Goal: Information Seeking & Learning: Check status

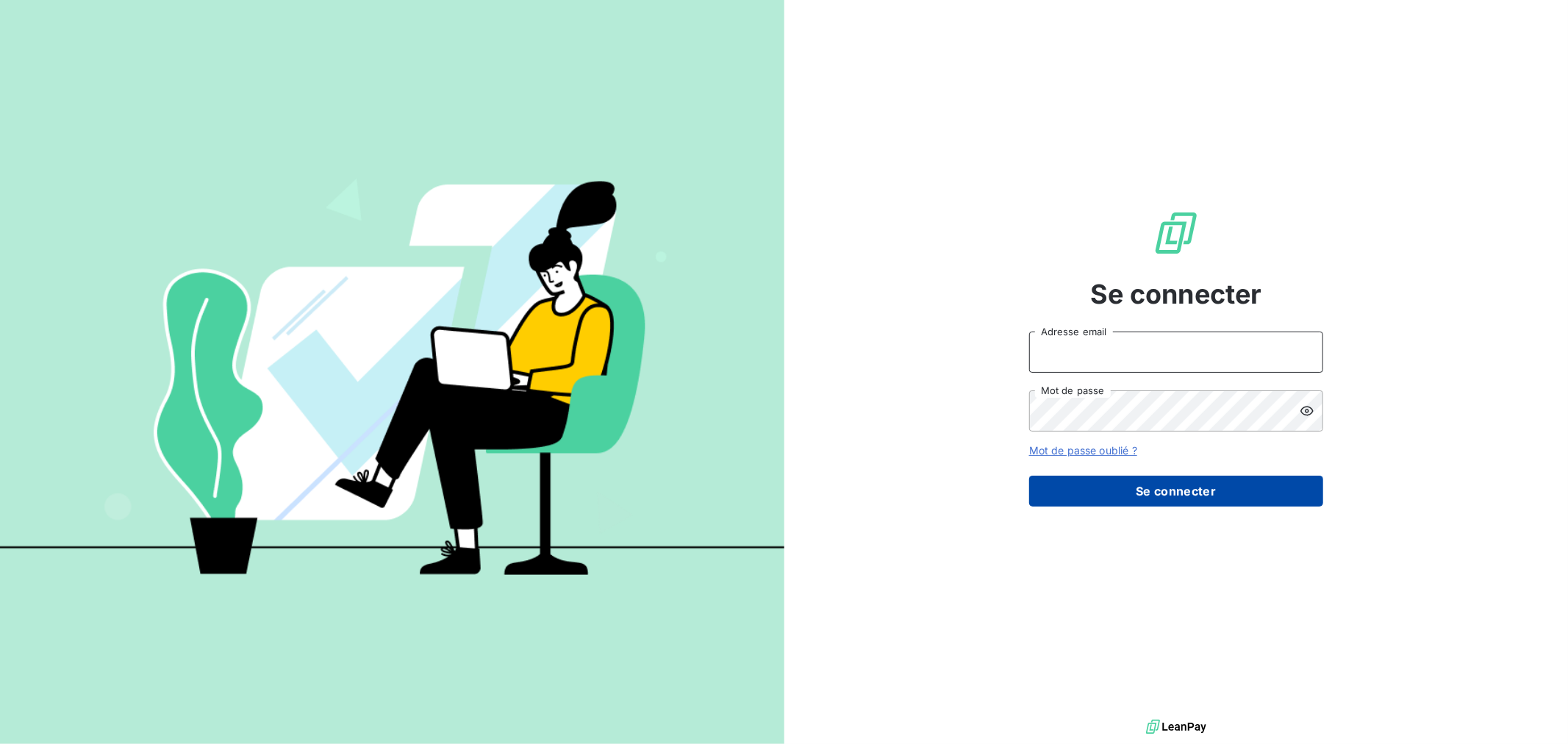
type input "[EMAIL_ADDRESS][DOMAIN_NAME]"
click at [1118, 483] on button "Se connecter" at bounding box center [1176, 490] width 294 height 31
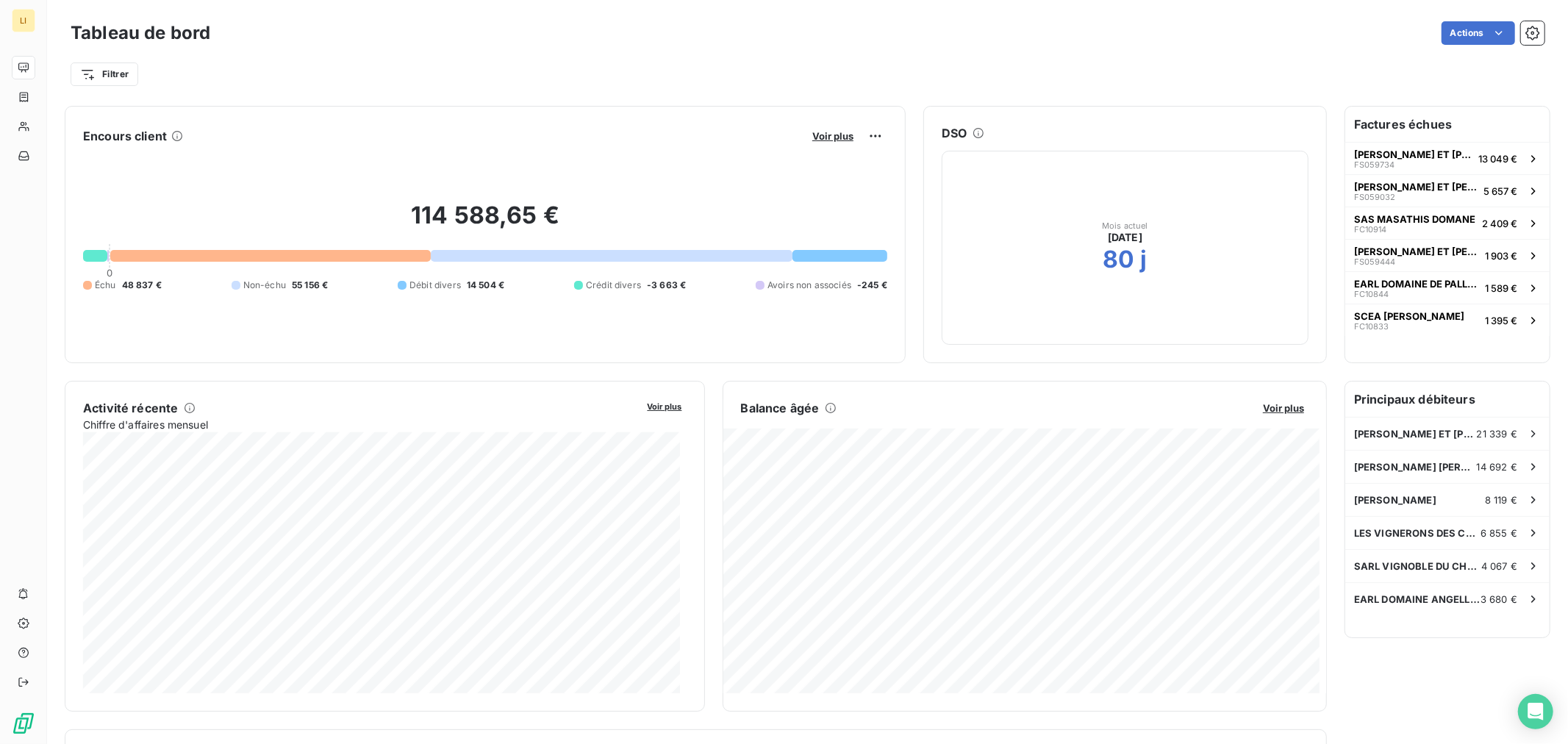
click at [111, 254] on div at bounding box center [270, 255] width 321 height 11
click at [819, 140] on span "Voir plus" at bounding box center [832, 135] width 41 height 11
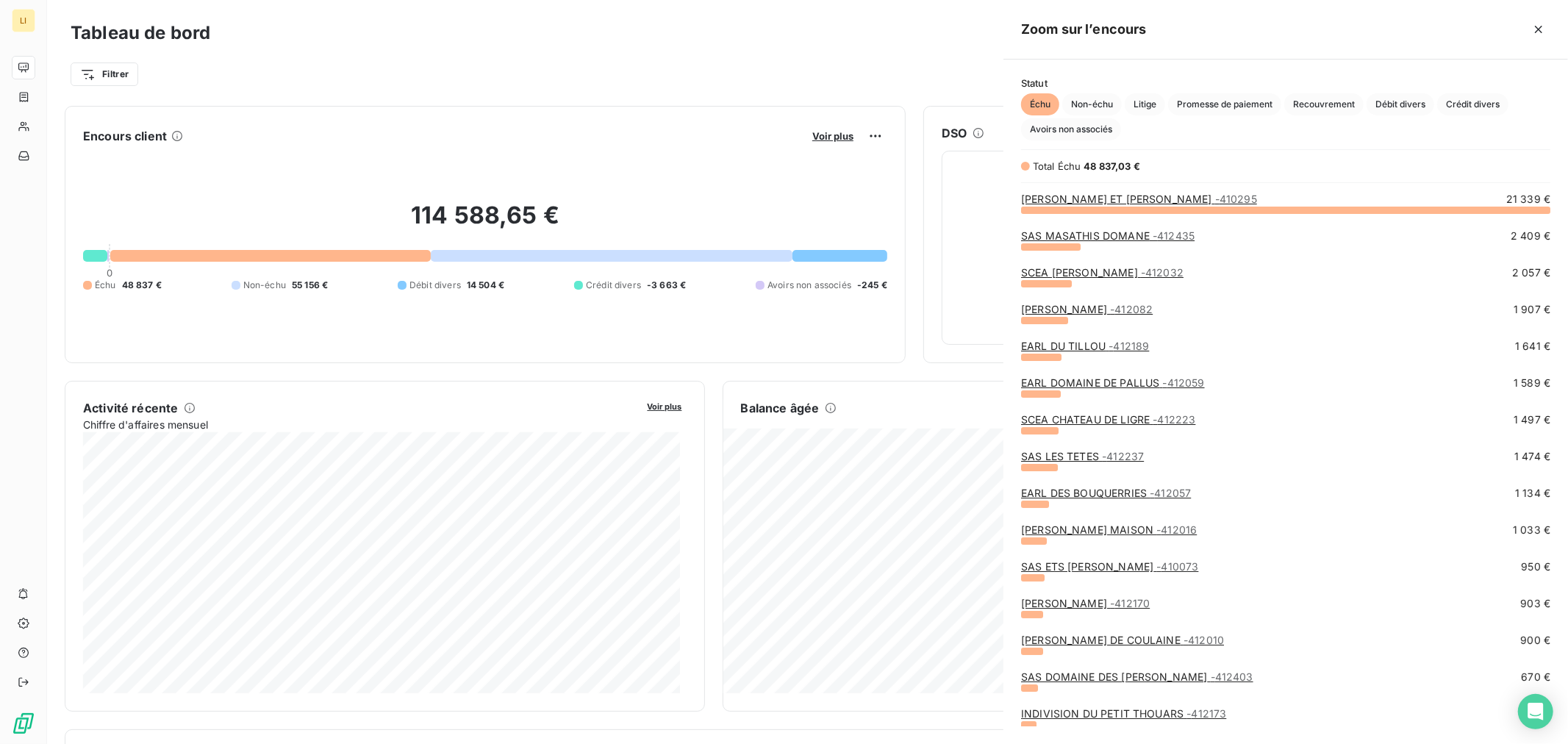
scroll to position [522, 552]
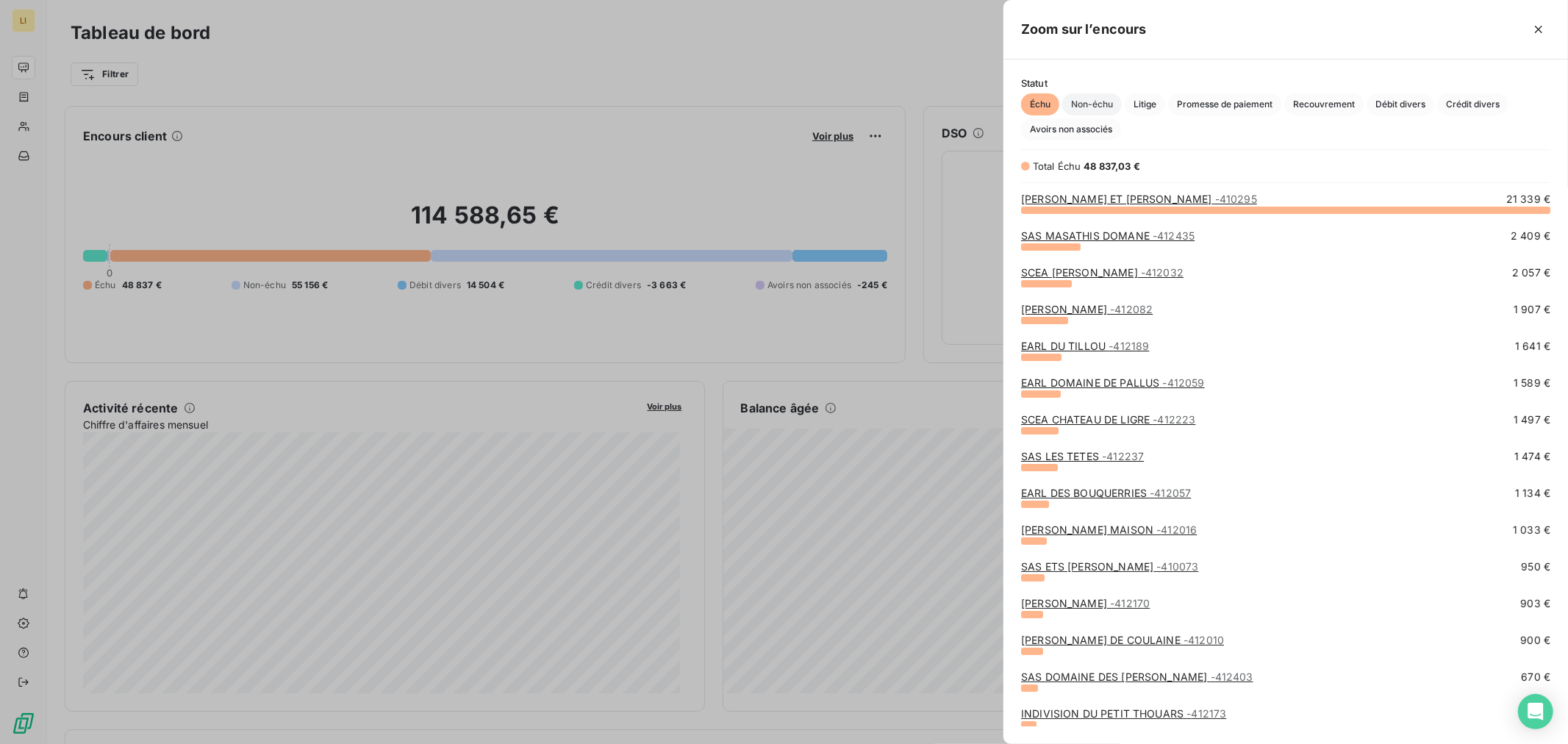
click at [1100, 103] on span "Non-échu" at bounding box center [1093, 104] width 60 height 22
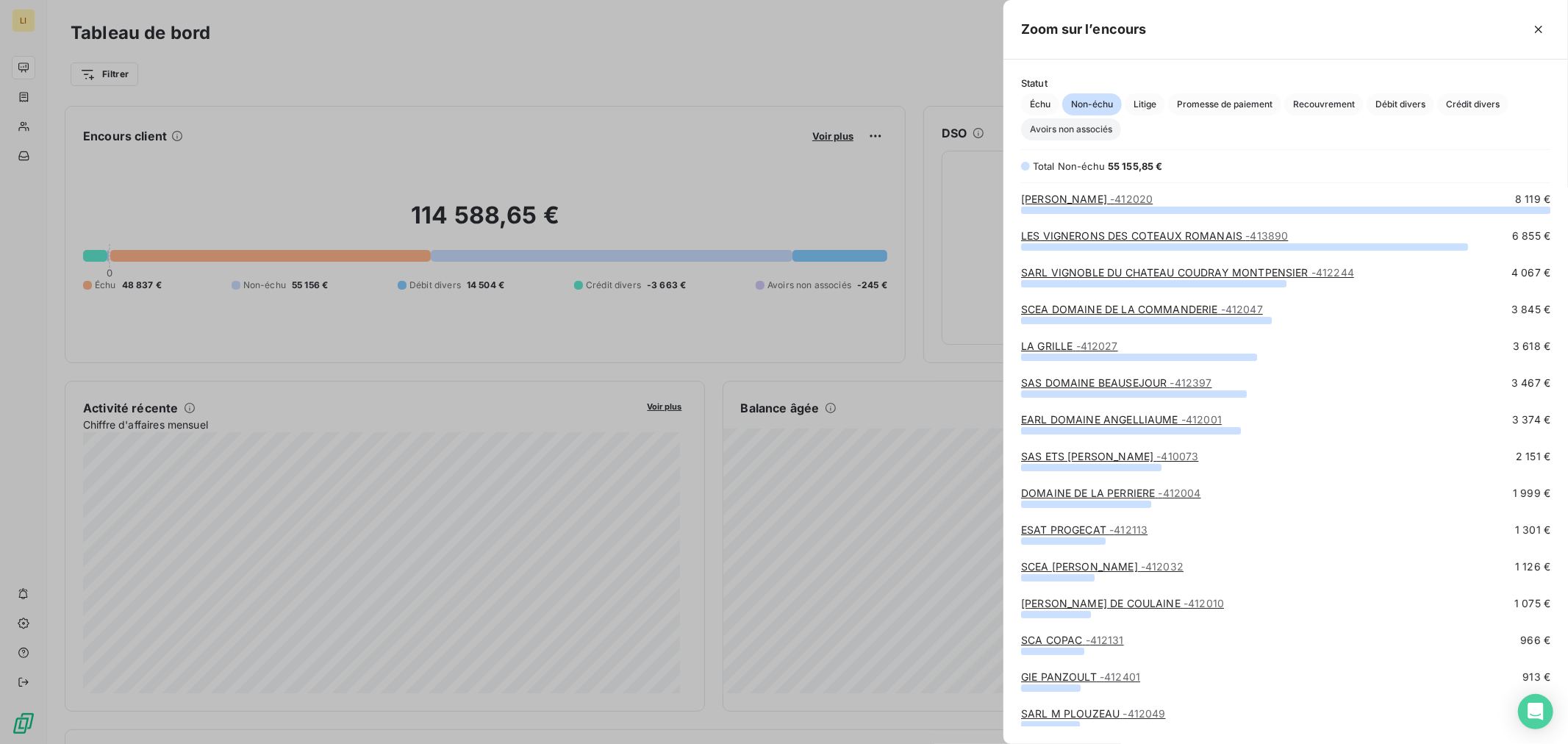
click at [1056, 129] on span "Avoirs non associés" at bounding box center [1071, 129] width 100 height 22
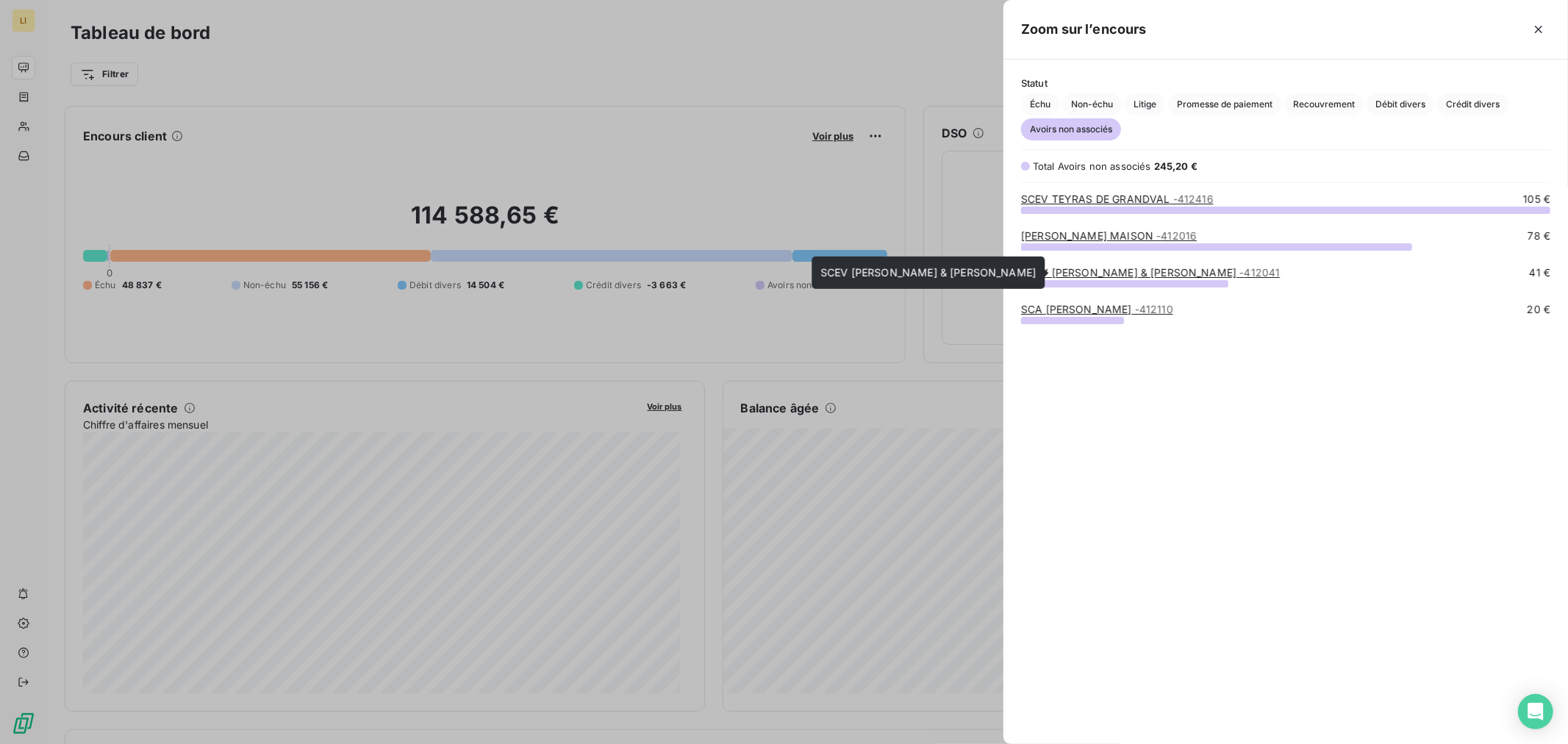
click at [1055, 272] on link "[PERSON_NAME] & [PERSON_NAME] - 412041" at bounding box center [1151, 272] width 258 height 12
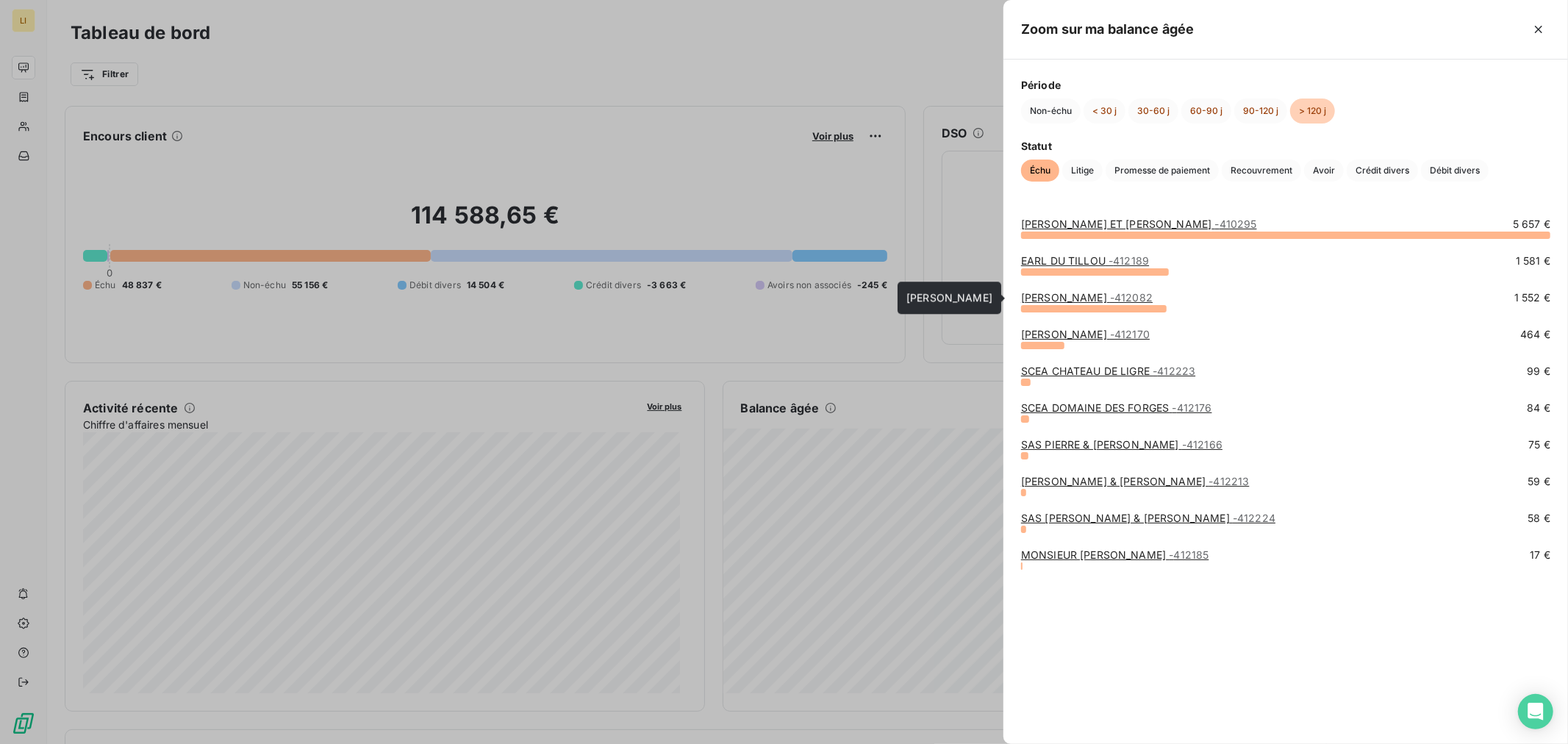
click at [1052, 290] on div "VARANNE NICOLAS - 412082" at bounding box center [1087, 297] width 132 height 15
click at [1050, 295] on link "VARANNE NICOLAS - 412082" at bounding box center [1087, 297] width 132 height 12
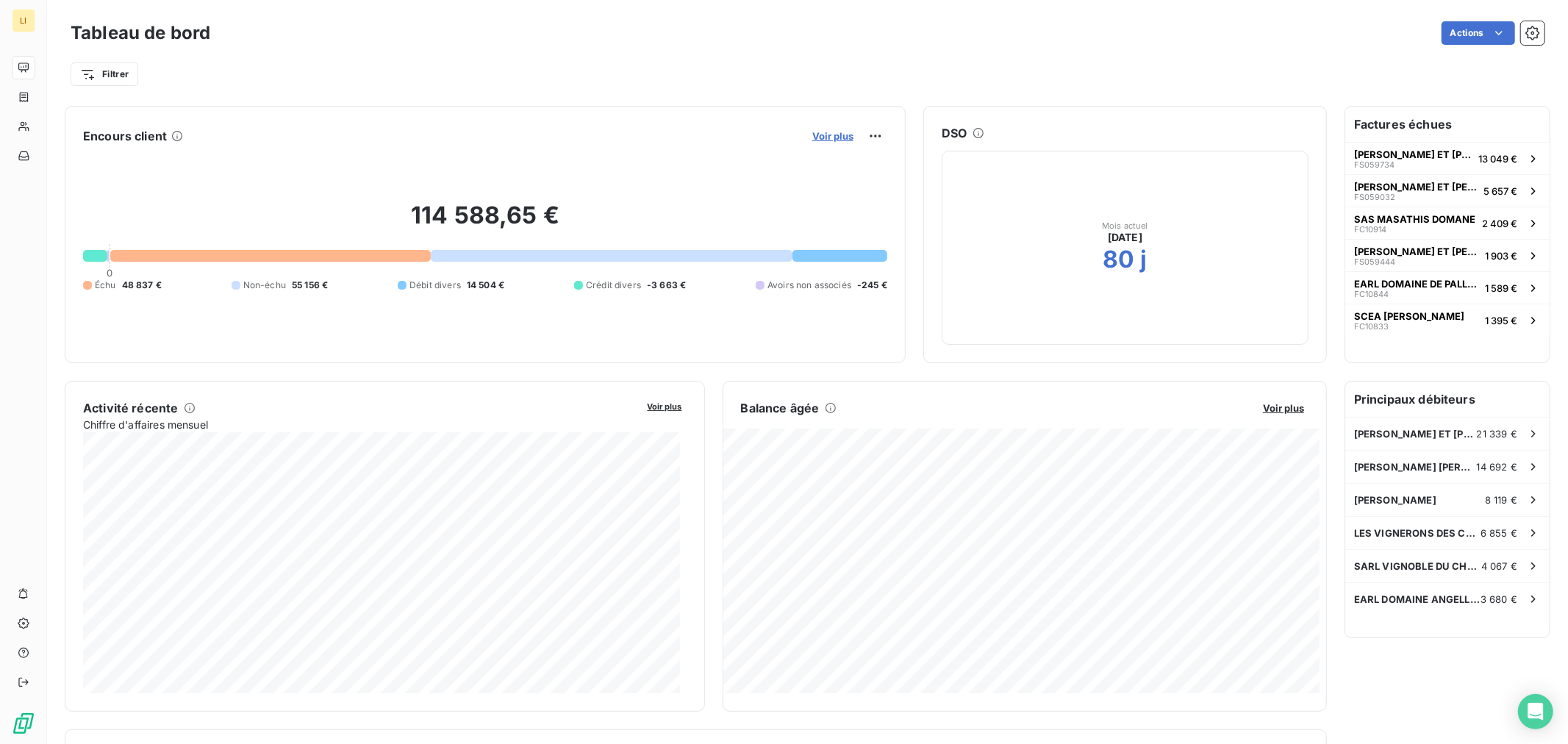
click at [818, 138] on span "Voir plus" at bounding box center [832, 135] width 41 height 11
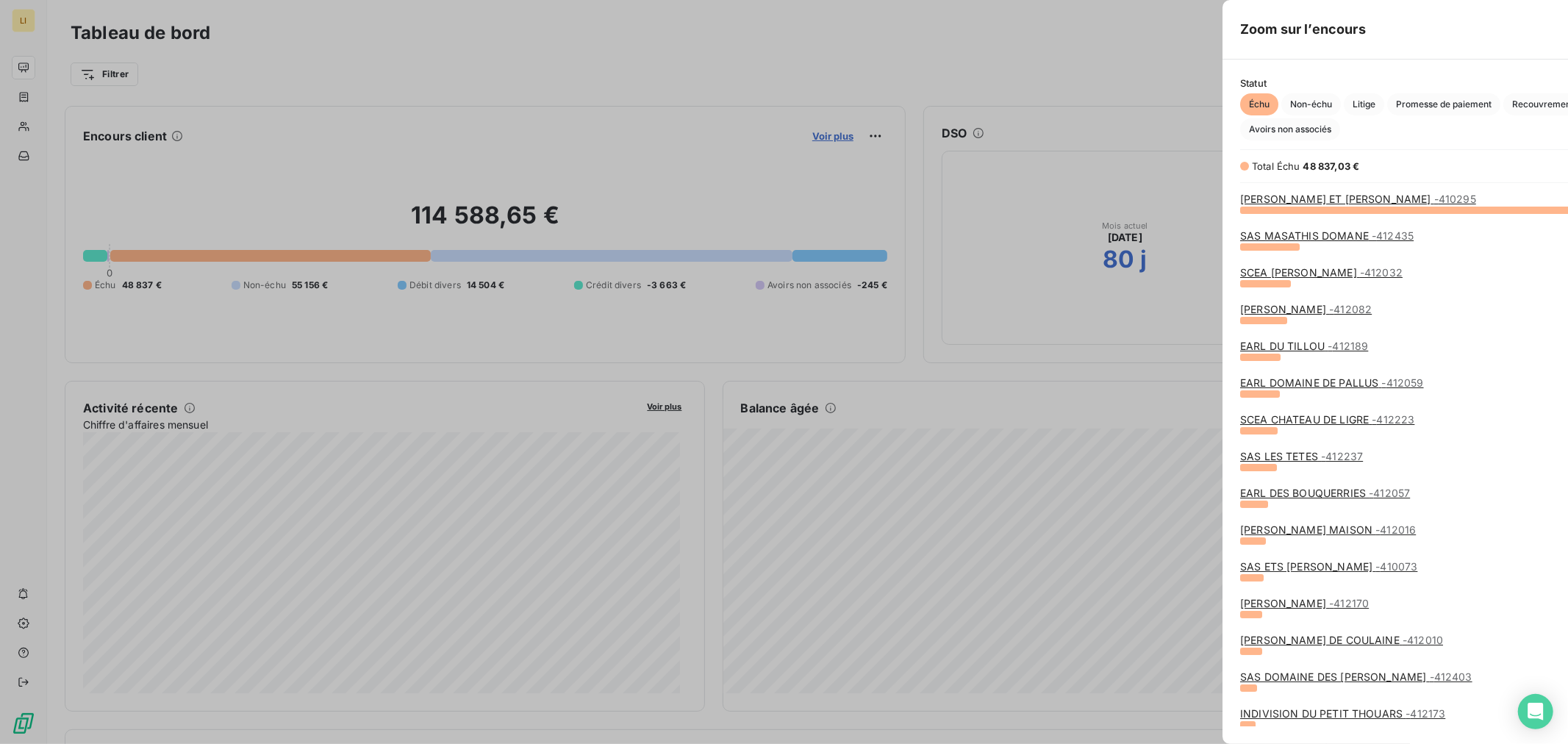
scroll to position [522, 552]
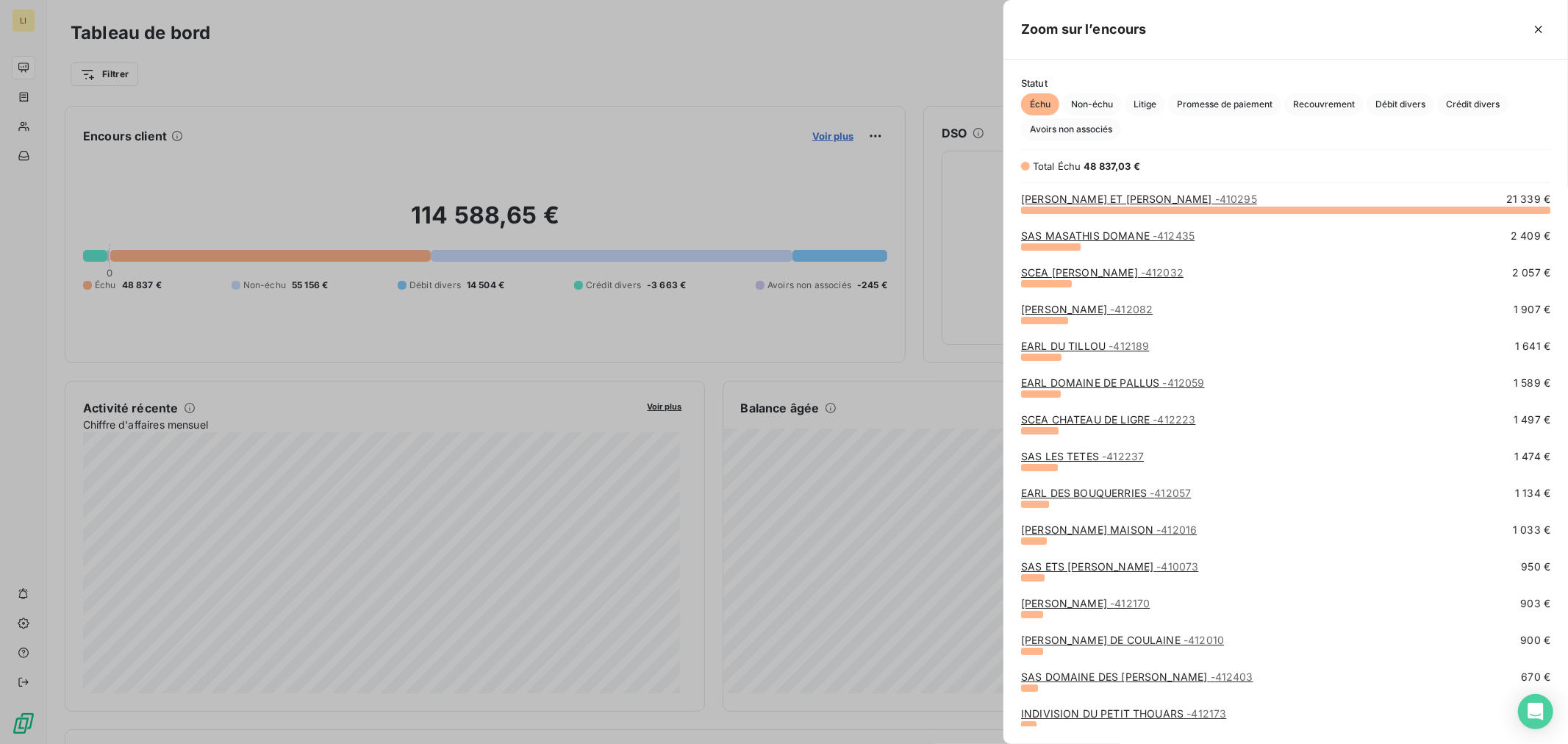
click at [818, 138] on div at bounding box center [784, 372] width 1568 height 744
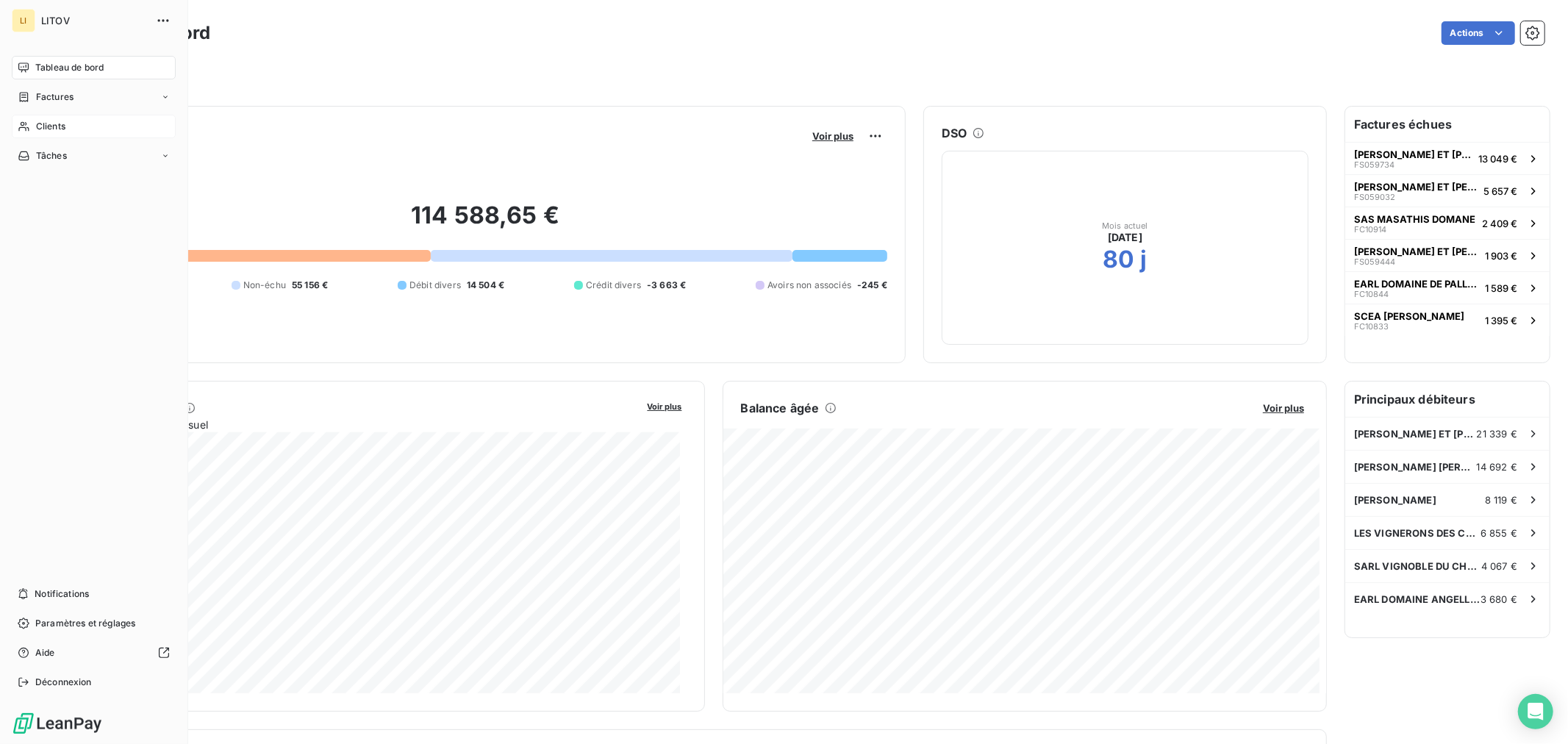
click at [42, 125] on span "Clients" at bounding box center [50, 126] width 29 height 13
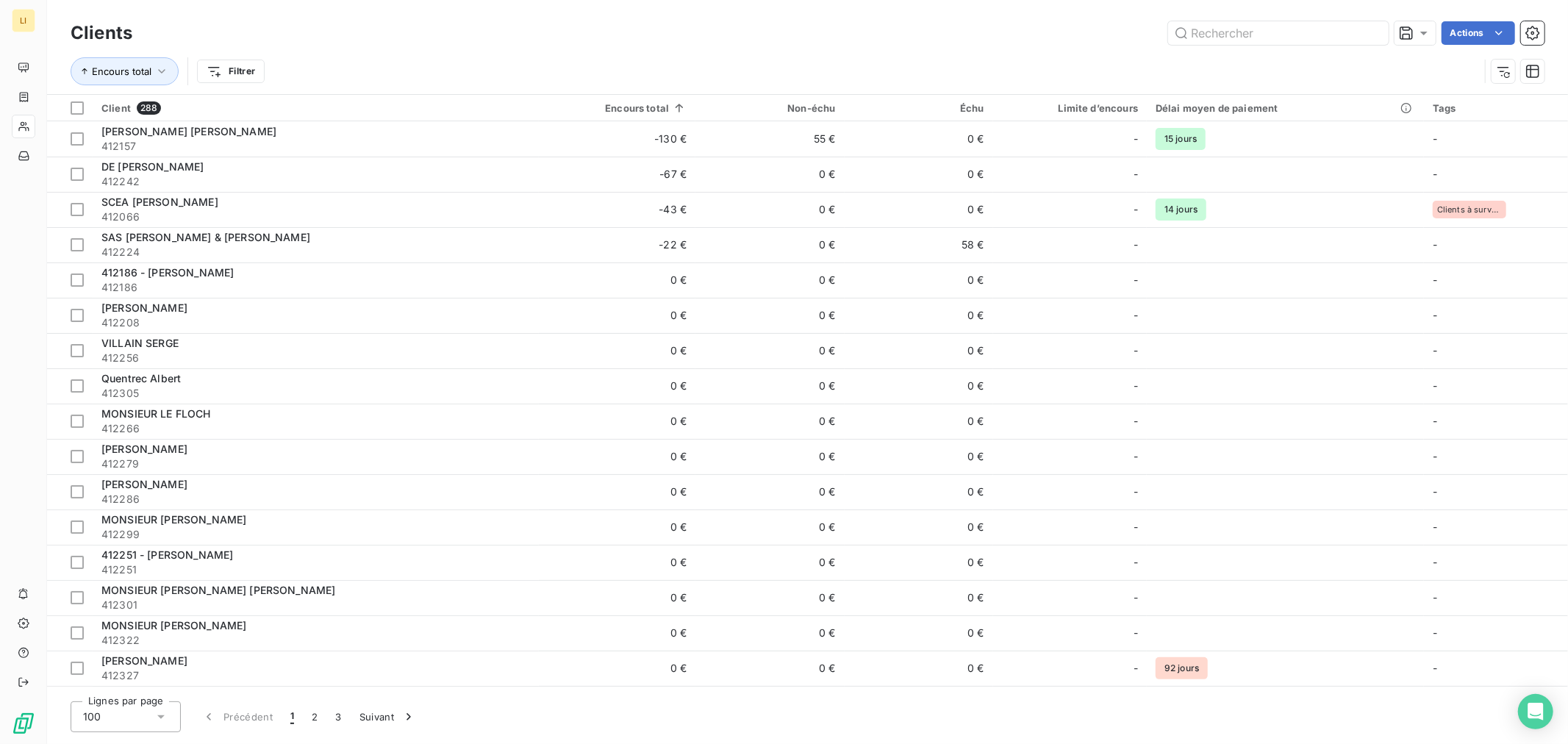
click at [398, 79] on div "Encours total Filtrer" at bounding box center [774, 71] width 1409 height 28
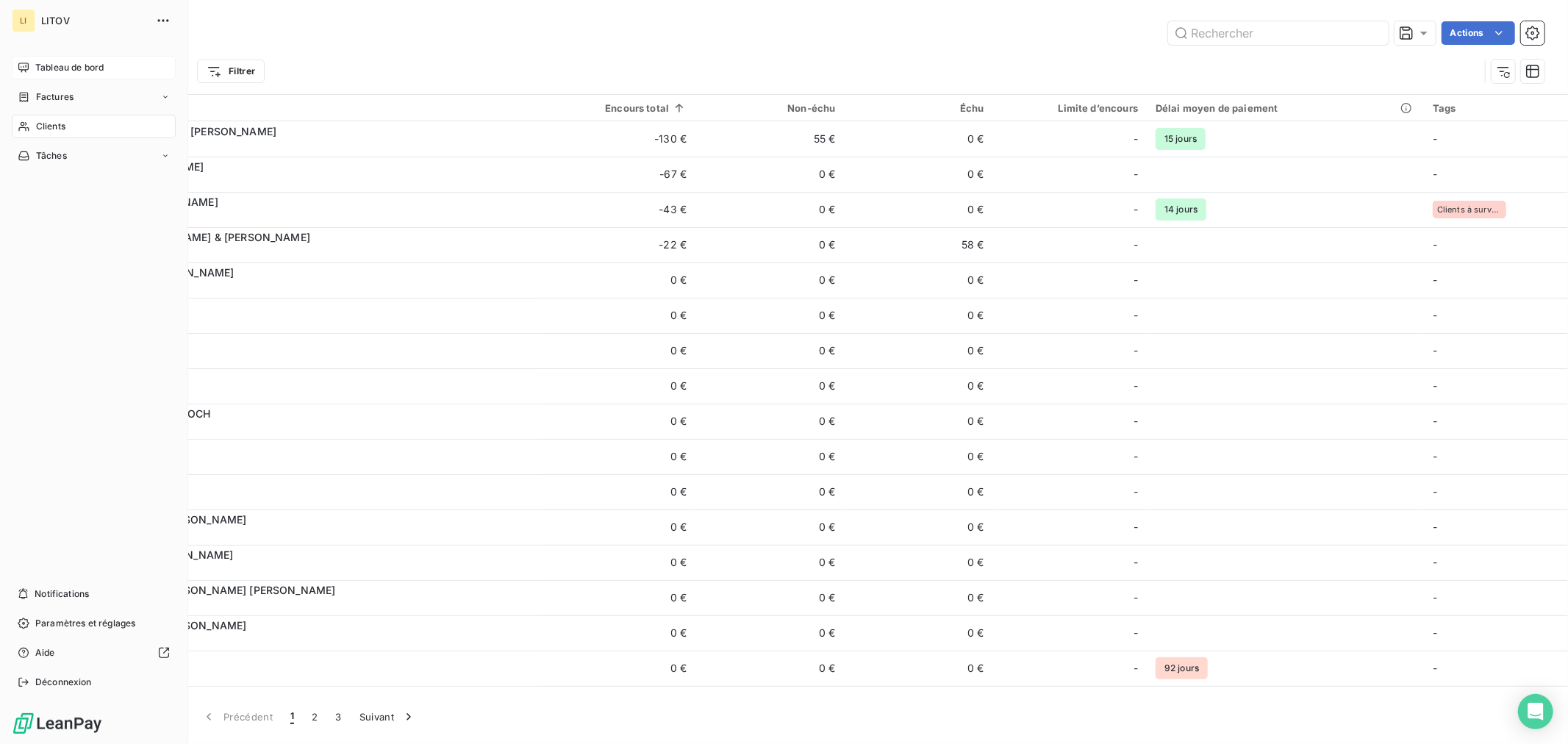
click at [107, 69] on div "Tableau de bord" at bounding box center [93, 68] width 164 height 24
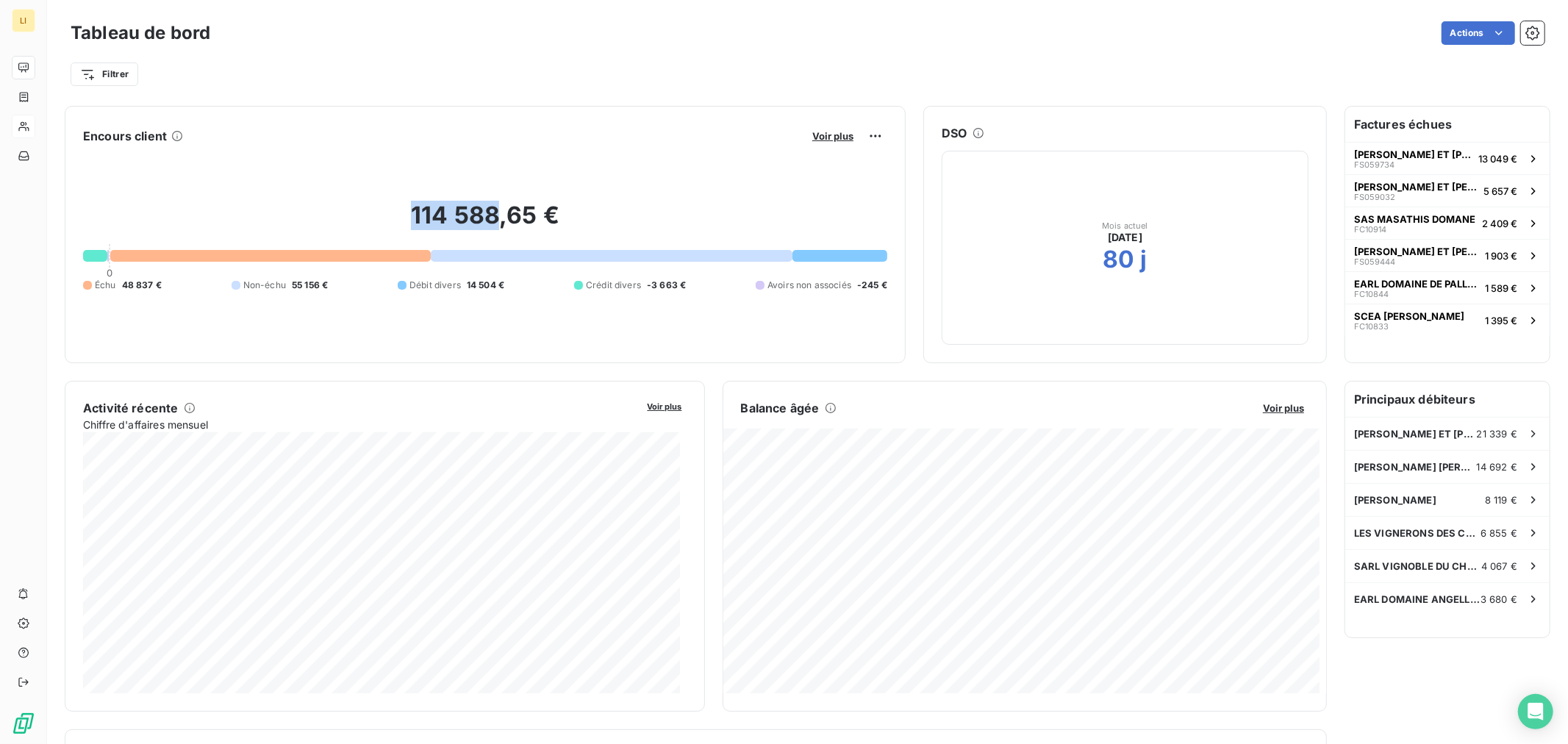
drag, startPoint x: 493, startPoint y: 213, endPoint x: 271, endPoint y: 209, distance: 222.0
click at [271, 209] on h2 "114 588,65 €" at bounding box center [485, 222] width 804 height 44
click at [307, 255] on div at bounding box center [270, 255] width 321 height 11
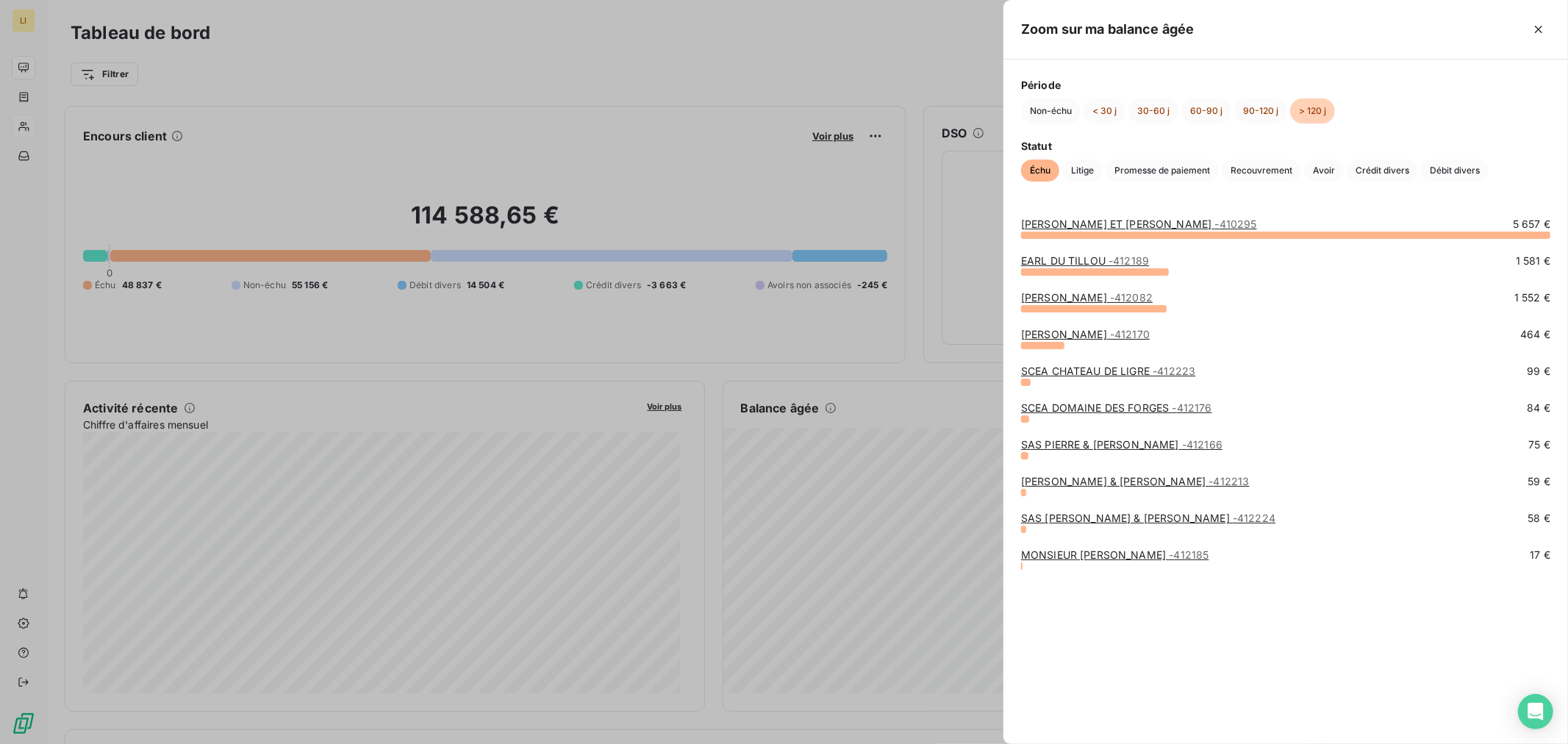
click at [920, 480] on div at bounding box center [784, 372] width 1568 height 744
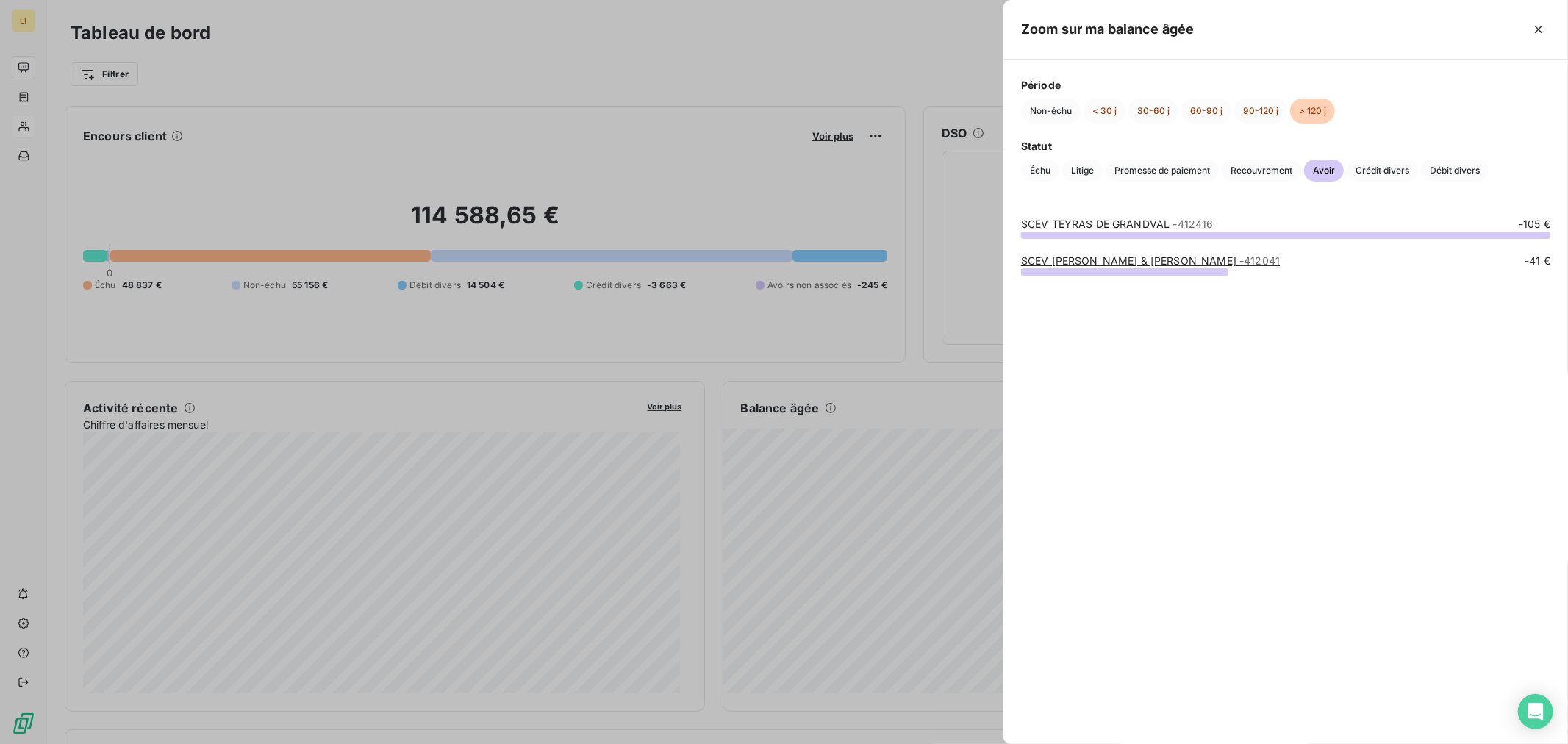
click at [1034, 262] on link "[PERSON_NAME] & [PERSON_NAME] - 412041" at bounding box center [1151, 260] width 258 height 12
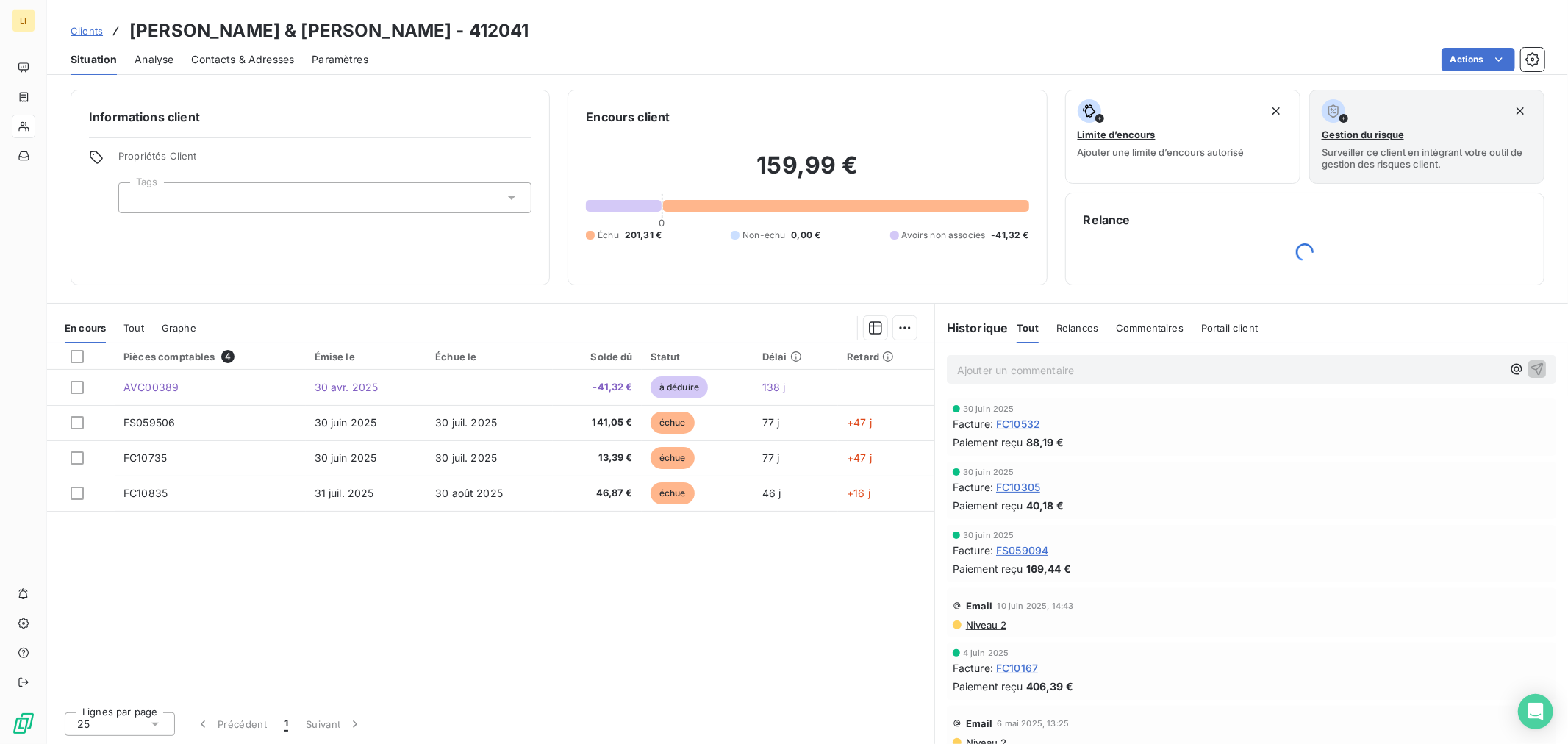
drag, startPoint x: 1046, startPoint y: 290, endPoint x: 1056, endPoint y: 165, distance: 125.4
click at [1050, 202] on div "Informations client Propriétés Client Tags Encours client 159,99 € 0 Échu 201,3…" at bounding box center [808, 412] width 1521 height 663
click at [1061, 82] on div "Informations client Propriétés Client Tags Encours client 159,99 € 0 Échu 201,3…" at bounding box center [808, 412] width 1521 height 663
drag, startPoint x: 1061, startPoint y: 82, endPoint x: 1086, endPoint y: 266, distance: 185.7
click at [1086, 266] on div "Informations client Propriétés Client Tags Encours client 159,99 € 0 Échu 201,3…" at bounding box center [808, 412] width 1521 height 663
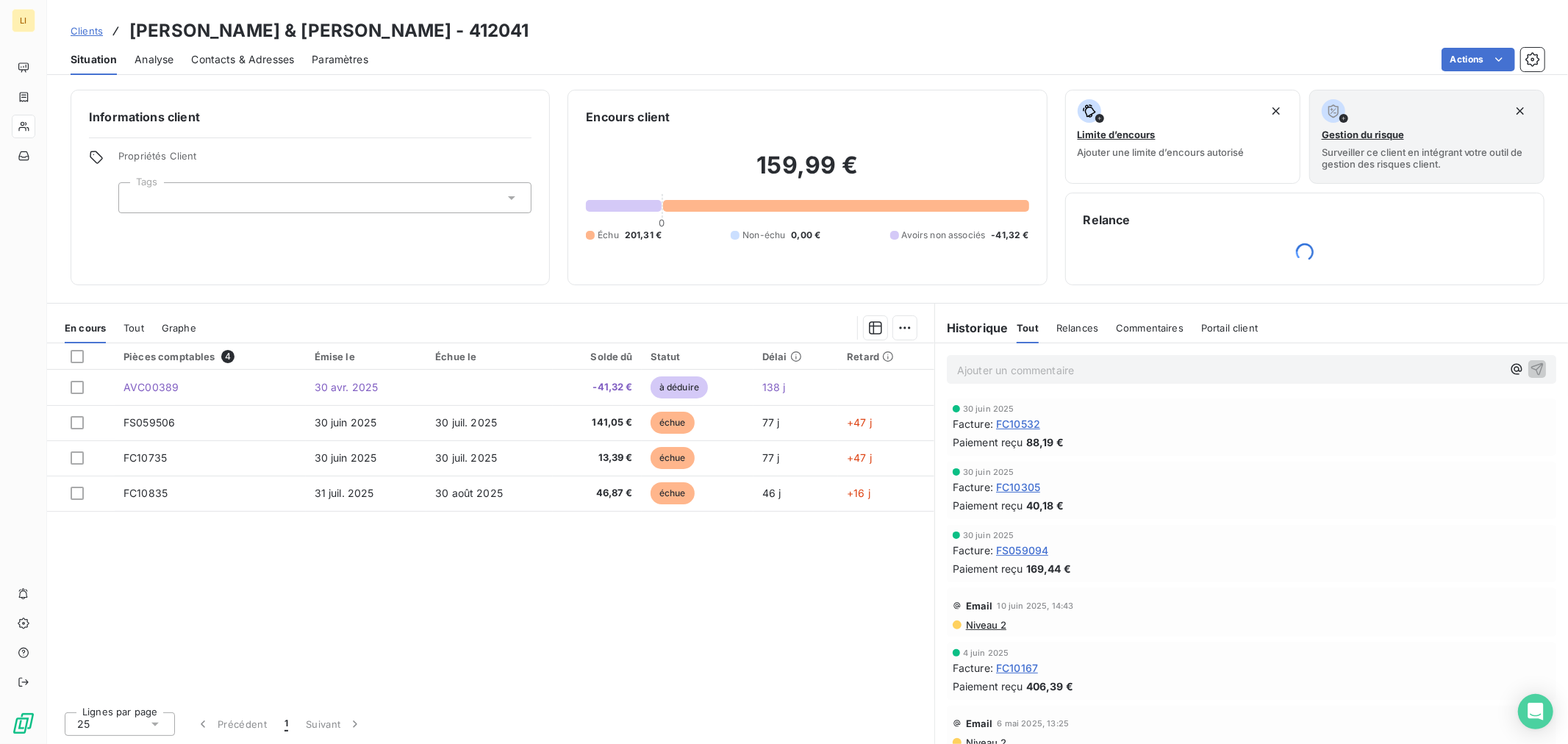
click at [1078, 294] on div "Informations client Propriétés Client Tags Encours client 159,99 € 0 Échu 201,3…" at bounding box center [808, 412] width 1521 height 663
